Goal: Communication & Community: Answer question/provide support

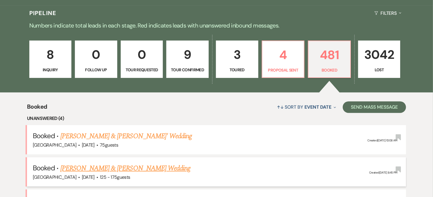
scroll to position [193, 0]
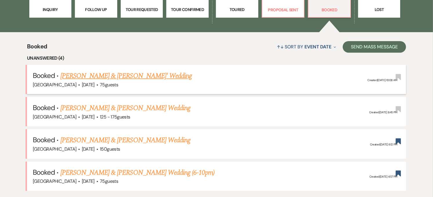
click at [129, 78] on link "[PERSON_NAME] & [PERSON_NAME]' Wedding" at bounding box center [126, 76] width 132 height 10
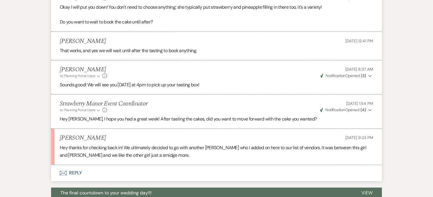
scroll to position [999, 0]
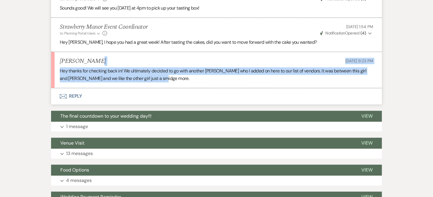
drag, startPoint x: 172, startPoint y: 77, endPoint x: 99, endPoint y: 65, distance: 74.4
click at [99, 65] on li "[PERSON_NAME] [DATE] 9:23 PM Hey thanks for checking back in! We ultimately dec…" at bounding box center [216, 70] width 331 height 36
drag, startPoint x: 99, startPoint y: 65, endPoint x: 175, endPoint y: 74, distance: 77.1
click at [175, 74] on p "Hey thanks for checking back in! We ultimately decided to go with another [PERS…" at bounding box center [216, 74] width 313 height 15
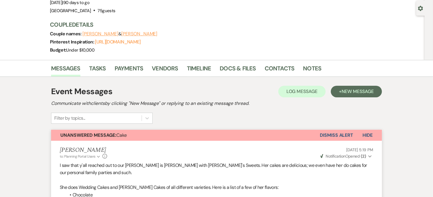
scroll to position [0, 0]
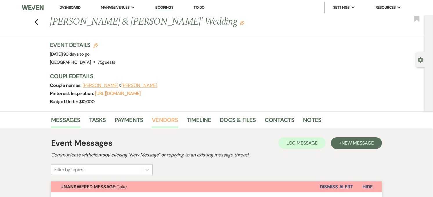
click at [164, 126] on link "Vendors" at bounding box center [165, 121] width 26 height 13
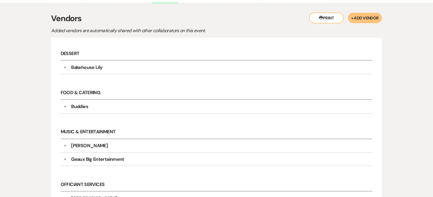
scroll to position [129, 0]
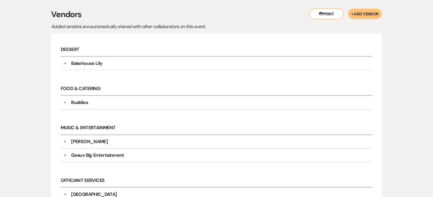
click at [90, 66] on div "Bakehouse Lily" at bounding box center [86, 63] width 31 height 7
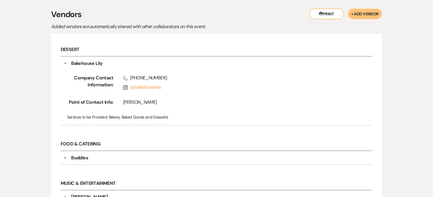
click at [90, 66] on div "Bakehouse Lily" at bounding box center [86, 63] width 31 height 7
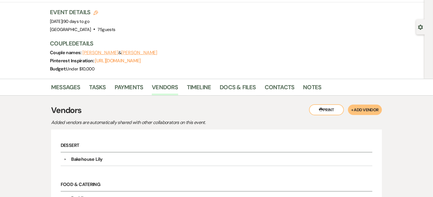
scroll to position [32, 0]
click at [75, 86] on link "Messages" at bounding box center [65, 89] width 29 height 13
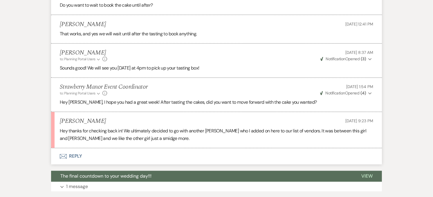
scroll to position [934, 0]
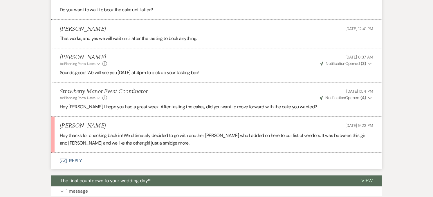
click at [162, 109] on p "Hey [PERSON_NAME], I hope you had a great week! After tasting the cakes, did yo…" at bounding box center [216, 108] width 313 height 8
click at [169, 108] on p "Hey [PERSON_NAME], I hope you had a great week! After tasting the cakes, did yo…" at bounding box center [216, 108] width 313 height 8
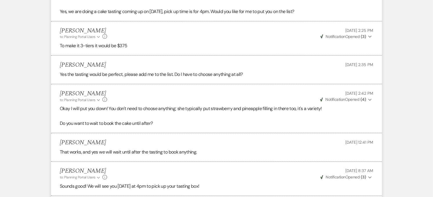
scroll to position [805, 0]
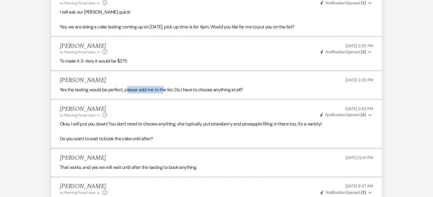
drag, startPoint x: 126, startPoint y: 90, endPoint x: 164, endPoint y: 91, distance: 37.7
click at [164, 91] on p "Yes the tasting would be perfect, please add me to the list. Do I have to choos…" at bounding box center [216, 90] width 313 height 8
drag, startPoint x: 164, startPoint y: 91, endPoint x: 172, endPoint y: 91, distance: 7.8
click at [172, 91] on p "Yes the tasting would be perfect, please add me to the list. Do I have to choos…" at bounding box center [216, 90] width 313 height 8
drag, startPoint x: 173, startPoint y: 91, endPoint x: 125, endPoint y: 94, distance: 48.3
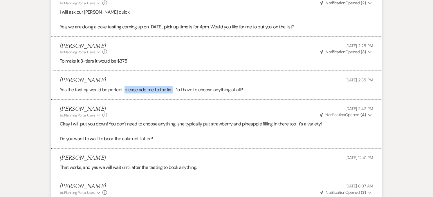
click at [125, 94] on li "[PERSON_NAME] [DATE] 2:35 PM Yes the tasting would be perfect, please add me to…" at bounding box center [216, 85] width 331 height 29
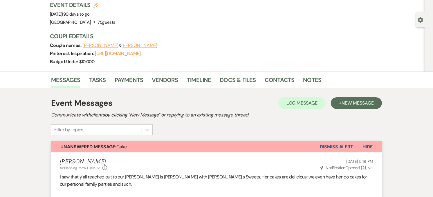
scroll to position [32, 0]
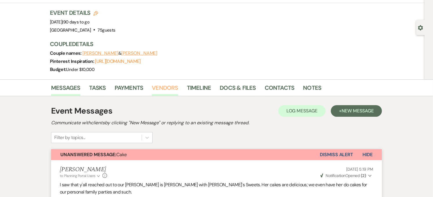
drag, startPoint x: 163, startPoint y: 92, endPoint x: 160, endPoint y: 90, distance: 3.8
click at [163, 92] on link "Vendors" at bounding box center [165, 89] width 26 height 13
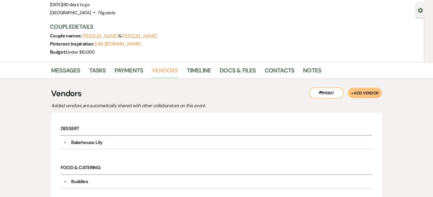
scroll to position [97, 0]
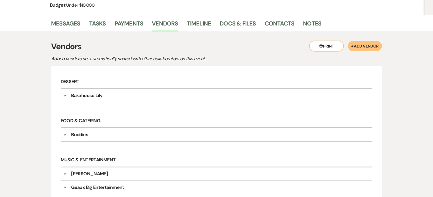
click at [79, 96] on div "Bakehouse Lily" at bounding box center [86, 95] width 31 height 7
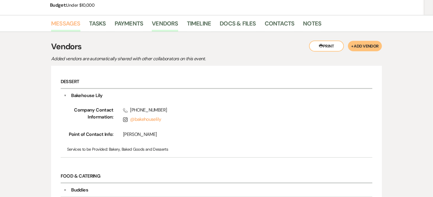
click at [61, 21] on link "Messages" at bounding box center [65, 25] width 29 height 13
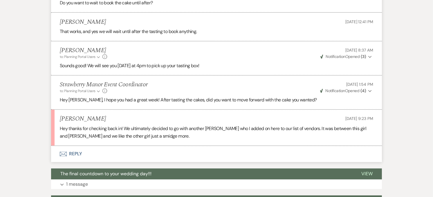
scroll to position [934, 0]
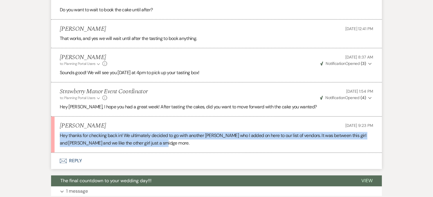
drag, startPoint x: 173, startPoint y: 144, endPoint x: 55, endPoint y: 137, distance: 117.7
click at [55, 137] on li "[PERSON_NAME] [DATE] 9:23 PM Hey thanks for checking back in! We ultimately dec…" at bounding box center [216, 135] width 331 height 36
copy p "Hey thanks for checking back in! We ultimately decided to go with another [PERS…"
click at [65, 161] on icon "Envelope" at bounding box center [63, 161] width 7 height 5
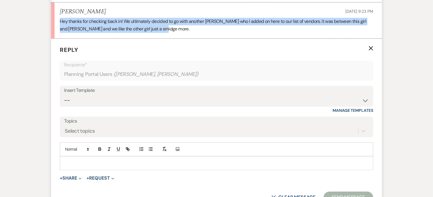
scroll to position [1049, 0]
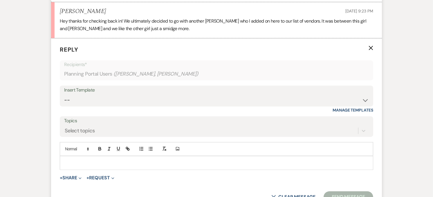
click at [90, 164] on p at bounding box center [216, 163] width 304 height 6
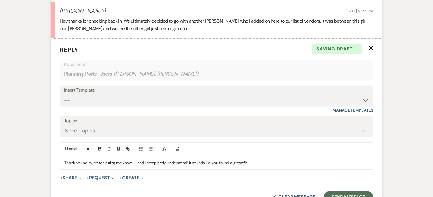
click at [64, 162] on div "Thank you so much for letting me know — and I completely understand! It sounds …" at bounding box center [216, 162] width 313 height 13
click at [135, 164] on p "Thank you so much for letting me know — and I completely understand! It sounds …" at bounding box center [216, 163] width 304 height 6
click at [247, 164] on p "Thank you so much for letting me know, and I completely understand! It sounds l…" at bounding box center [216, 163] width 304 height 6
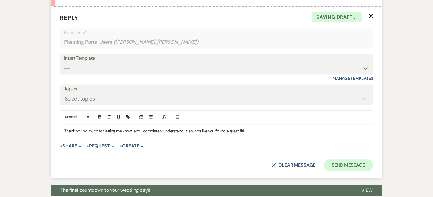
scroll to position [1082, 0]
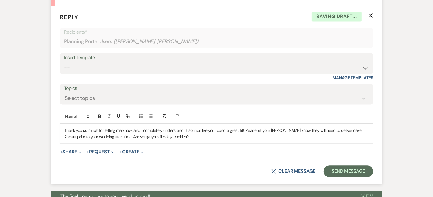
click at [160, 139] on p "Thank you so much for letting me know, and I completely understand! It sounds l…" at bounding box center [216, 133] width 304 height 13
click at [366, 173] on button "Send Message" at bounding box center [348, 172] width 50 height 12
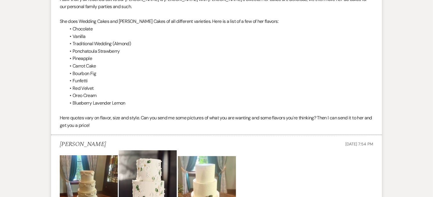
scroll to position [0, 0]
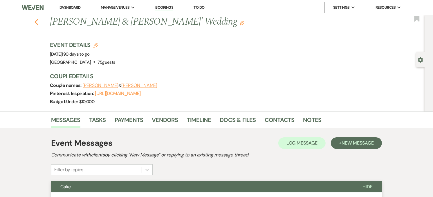
click at [38, 21] on use "button" at bounding box center [37, 22] width 4 height 6
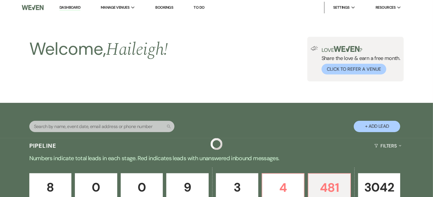
scroll to position [193, 0]
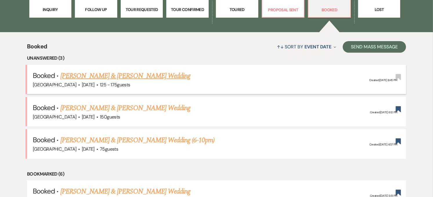
click at [150, 78] on link "[PERSON_NAME] & [PERSON_NAME] Wedding" at bounding box center [125, 76] width 130 height 10
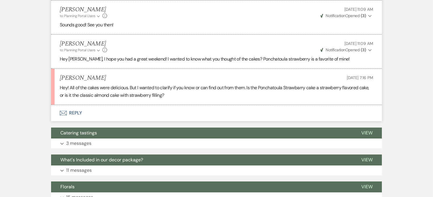
scroll to position [1225, 0]
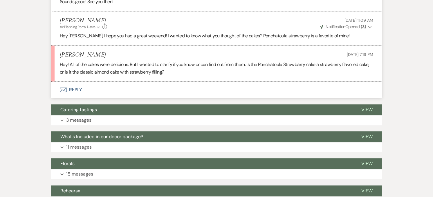
click at [81, 87] on button "Envelope Reply" at bounding box center [216, 90] width 331 height 16
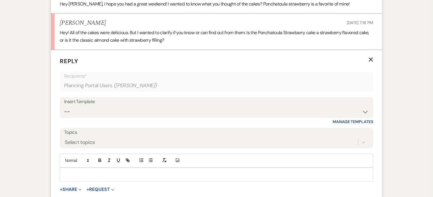
scroll to position [1294, 0]
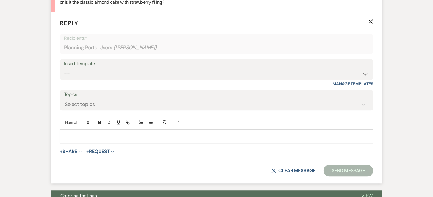
click at [81, 133] on div at bounding box center [216, 136] width 313 height 13
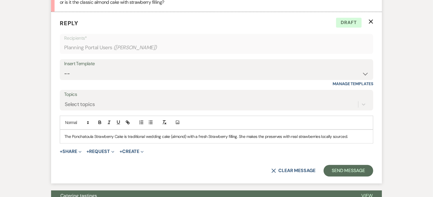
click at [341, 164] on form "Reply X Draft Recipients* Planning Portal Users ( [PERSON_NAME] ) Insert Templa…" at bounding box center [216, 98] width 331 height 172
click at [341, 167] on button "Send Message" at bounding box center [348, 171] width 50 height 12
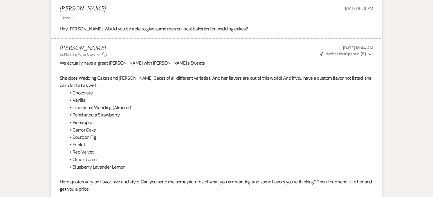
scroll to position [0, 0]
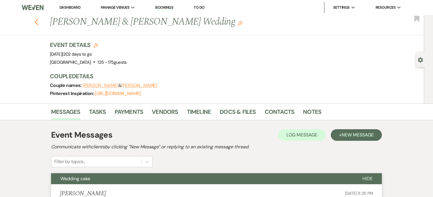
click at [38, 24] on use "button" at bounding box center [37, 22] width 4 height 6
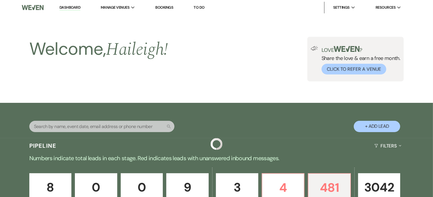
scroll to position [193, 0]
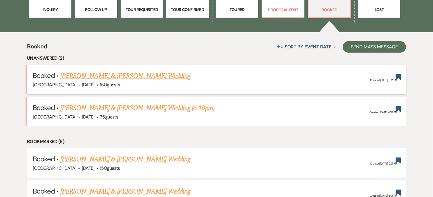
click at [123, 79] on link "[PERSON_NAME] & [PERSON_NAME] Wedding" at bounding box center [125, 76] width 130 height 10
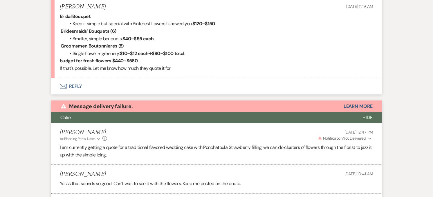
scroll to position [526, 0]
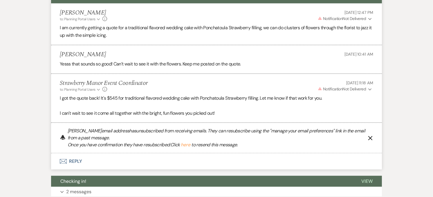
click at [190, 146] on button "here" at bounding box center [186, 145] width 10 height 5
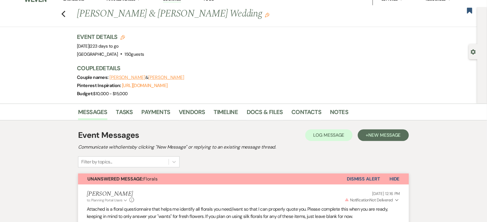
scroll to position [0, 0]
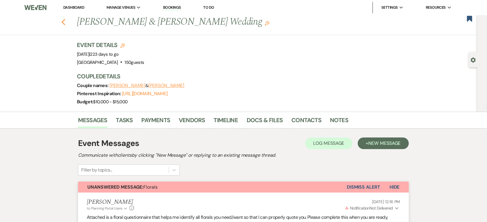
click at [66, 23] on icon "Previous" at bounding box center [63, 22] width 4 height 7
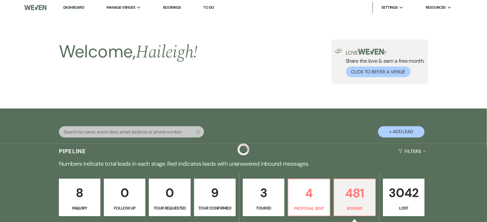
scroll to position [218, 0]
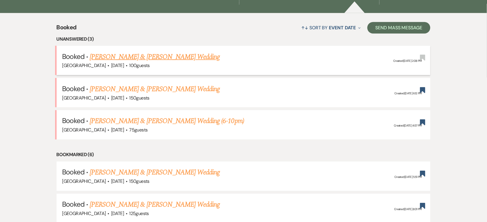
click at [165, 57] on link "[PERSON_NAME] & [PERSON_NAME] Wedding" at bounding box center [155, 57] width 130 height 10
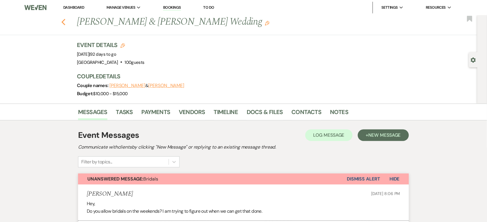
click at [65, 24] on use "button" at bounding box center [63, 22] width 4 height 6
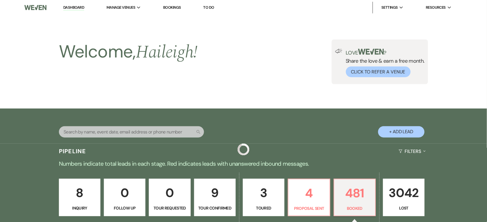
scroll to position [218, 0]
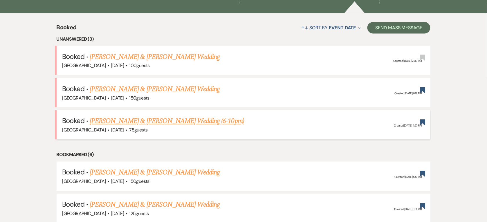
click at [147, 124] on link "[PERSON_NAME] & [PERSON_NAME] Wedding (6-10pm)" at bounding box center [167, 121] width 154 height 10
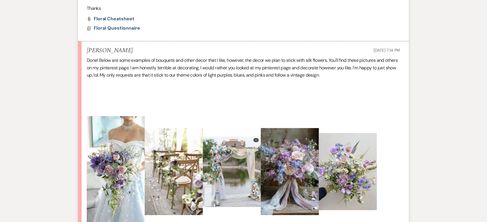
scroll to position [290, 0]
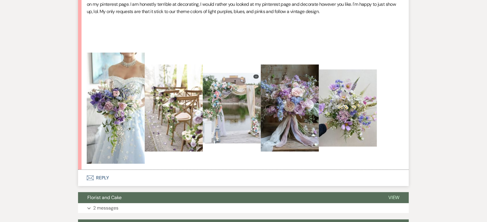
click at [121, 178] on button "Envelope Reply" at bounding box center [243, 178] width 331 height 16
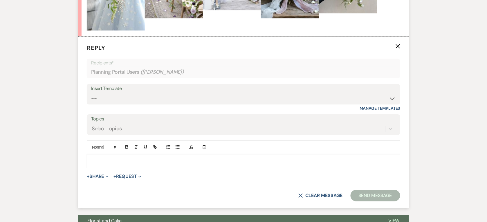
scroll to position [544, 0]
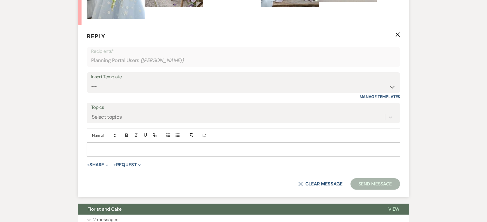
click at [125, 151] on p at bounding box center [243, 149] width 304 height 6
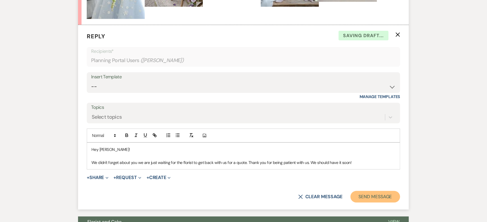
click at [372, 195] on button "Send Message" at bounding box center [375, 197] width 50 height 12
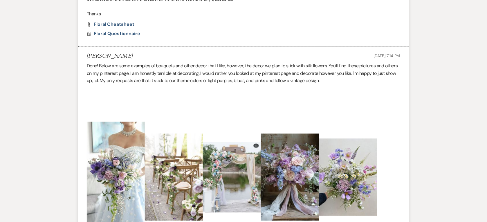
scroll to position [326, 0]
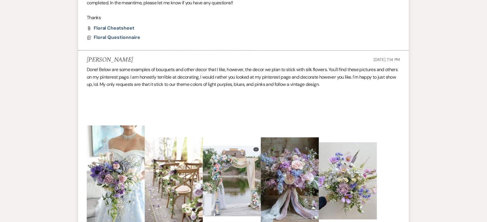
click at [331, 119] on p at bounding box center [243, 122] width 313 height 8
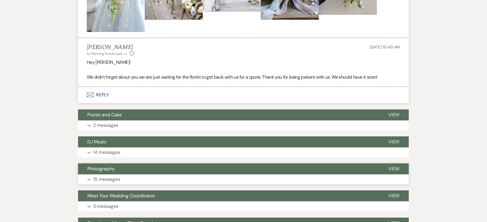
scroll to position [580, 0]
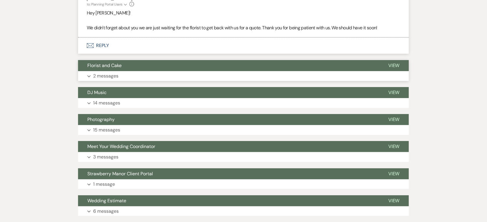
click at [158, 79] on button "Expand 2 messages" at bounding box center [243, 76] width 331 height 10
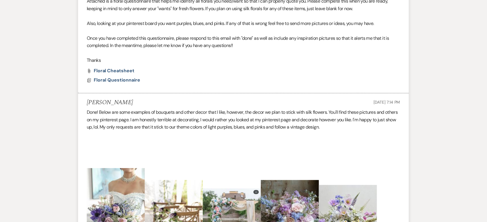
scroll to position [181, 0]
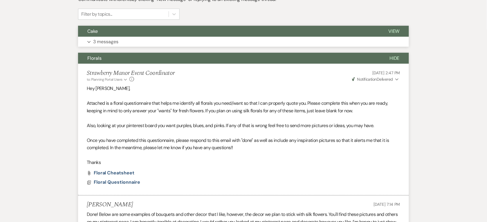
click at [144, 32] on button "Cake" at bounding box center [228, 31] width 301 height 11
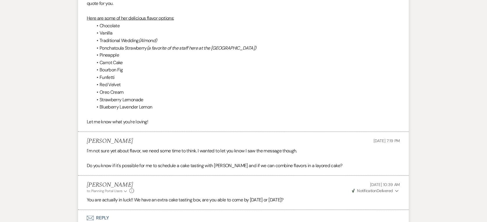
scroll to position [290, 0]
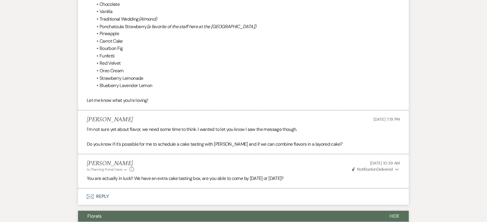
click at [114, 197] on button "Envelope Reply" at bounding box center [243, 197] width 331 height 16
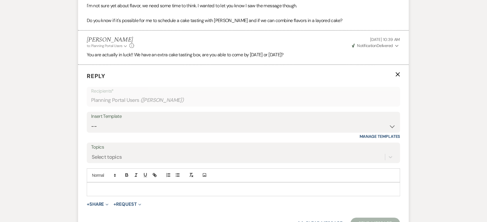
scroll to position [454, 0]
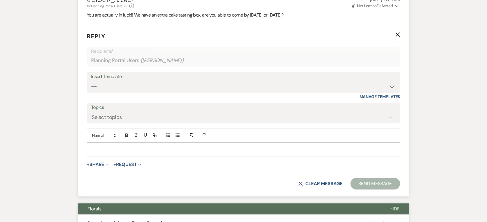
click at [127, 145] on div at bounding box center [243, 149] width 313 height 13
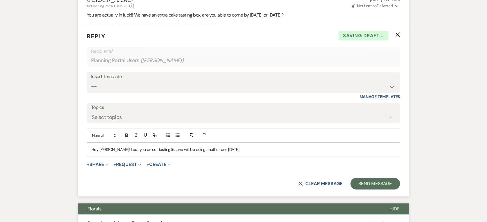
click at [209, 148] on p "Hey [PERSON_NAME]! I put you on our tasting list, we will be doing another one …" at bounding box center [243, 149] width 304 height 6
click at [293, 149] on p "Hey [PERSON_NAME]! I put you on our tasting list, we will be doing another one …" at bounding box center [243, 149] width 304 height 6
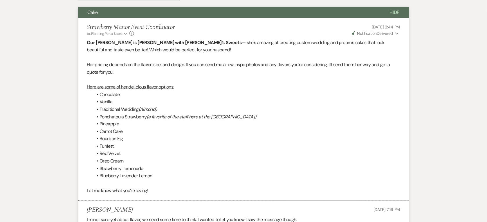
scroll to position [0, 0]
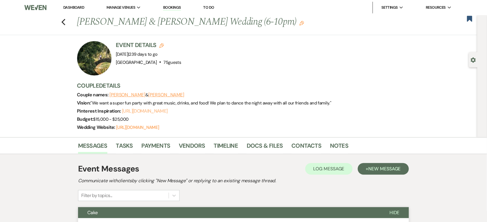
click at [157, 112] on link "[URL][DOMAIN_NAME]" at bounding box center [145, 111] width 46 height 6
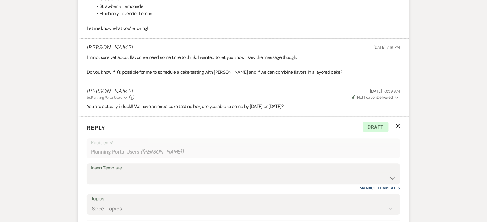
scroll to position [544, 0]
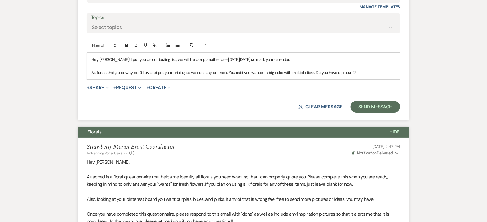
click at [356, 73] on p "As far as that goes, why don't I try and get your pricing so we can stay on tra…" at bounding box center [243, 72] width 304 height 6
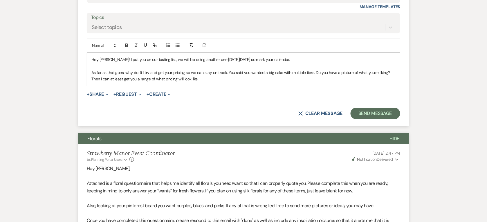
click at [232, 79] on p "As far as that goes, why don't I try and get your pricing so we can stay on tra…" at bounding box center [243, 75] width 304 height 13
click at [373, 109] on button "Send Message" at bounding box center [375, 114] width 50 height 12
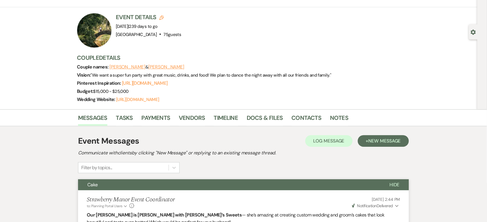
scroll to position [10, 0]
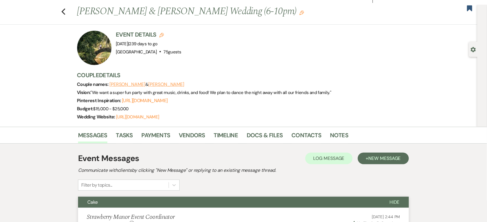
click at [183, 197] on button "Cake" at bounding box center [229, 202] width 302 height 11
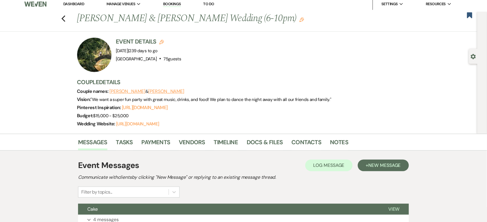
scroll to position [0, 0]
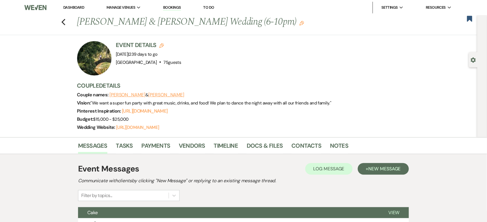
click at [76, 4] on li "Dashboard" at bounding box center [73, 8] width 27 height 12
click at [76, 6] on link "Dashboard" at bounding box center [73, 7] width 21 height 5
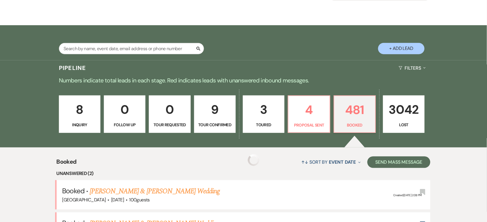
scroll to position [145, 0]
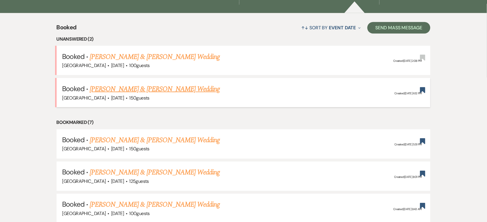
click at [169, 90] on link "[PERSON_NAME] & [PERSON_NAME] Wedding" at bounding box center [155, 89] width 130 height 10
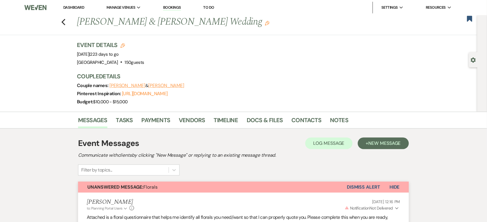
click at [75, 6] on link "Dashboard" at bounding box center [73, 7] width 21 height 5
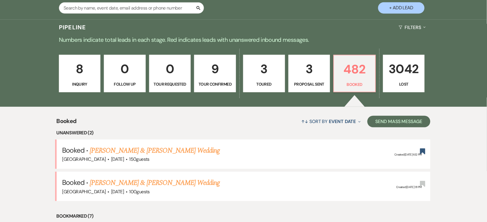
scroll to position [181, 0]
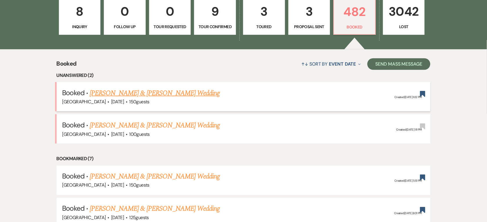
click at [195, 94] on link "[PERSON_NAME] & [PERSON_NAME] Wedding" at bounding box center [155, 93] width 130 height 10
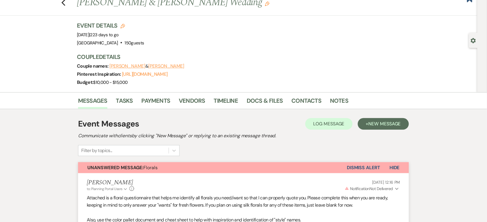
scroll to position [18, 0]
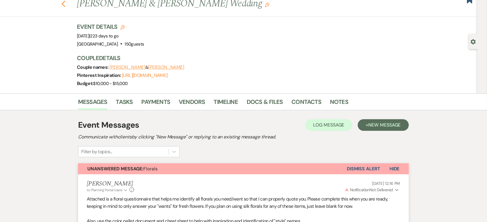
click at [65, 2] on use "button" at bounding box center [63, 4] width 4 height 6
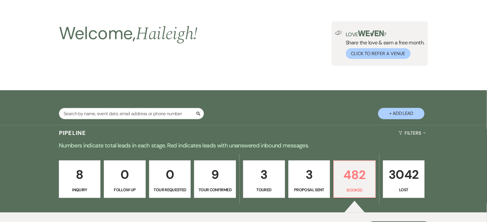
scroll to position [181, 0]
